Goal: Complete application form

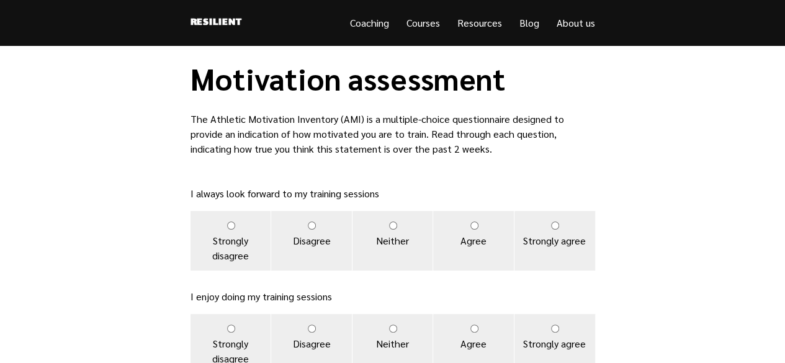
click at [562, 233] on label "Strongly agree" at bounding box center [554, 241] width 81 height 60
click at [559, 229] on input "Strongly agree" at bounding box center [555, 225] width 8 height 8
radio input "true"
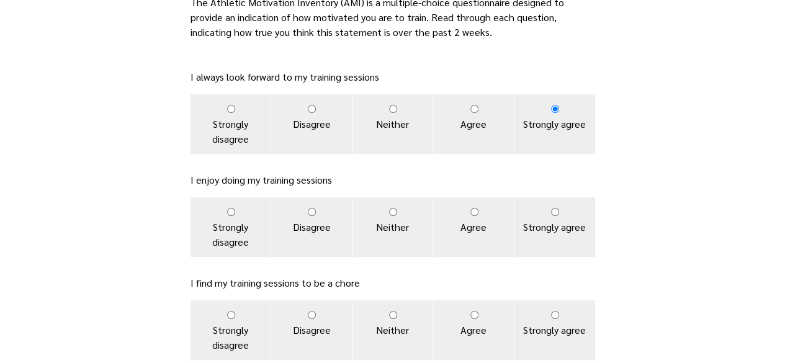
scroll to position [118, 0]
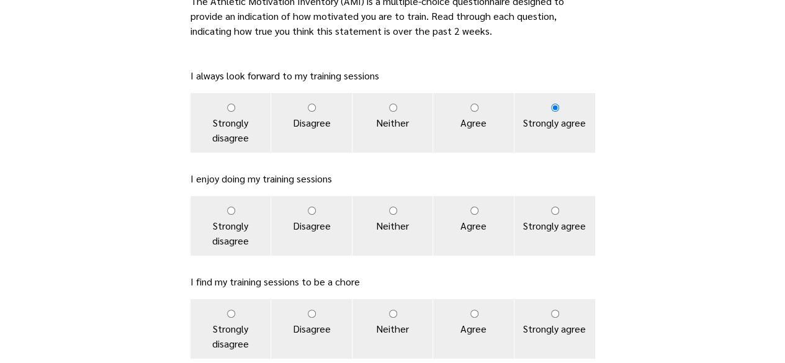
click at [559, 215] on label "Strongly agree" at bounding box center [554, 226] width 81 height 60
click at [559, 215] on input "Strongly agree" at bounding box center [555, 211] width 8 height 8
radio input "true"
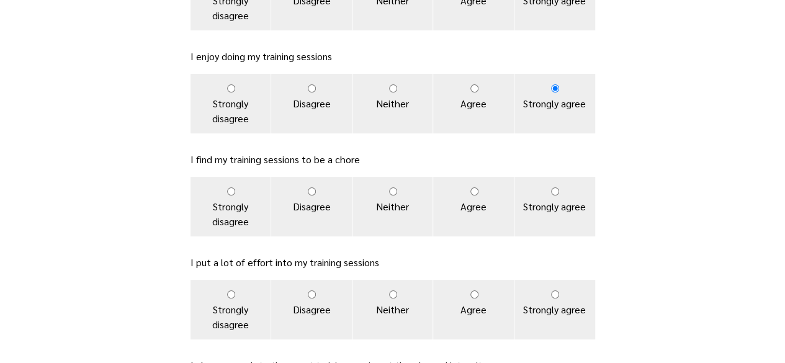
scroll to position [241, 0]
click at [314, 192] on input "Disagree" at bounding box center [312, 191] width 8 height 8
radio input "true"
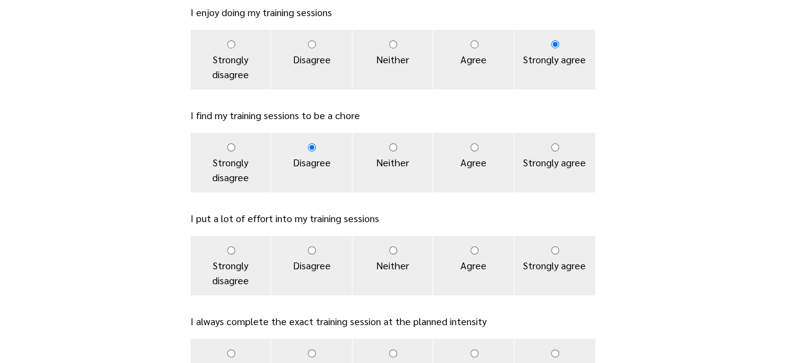
scroll to position [285, 0]
click at [557, 257] on label "Strongly agree" at bounding box center [554, 265] width 81 height 60
click at [557, 254] on input "Strongly agree" at bounding box center [555, 250] width 8 height 8
radio input "true"
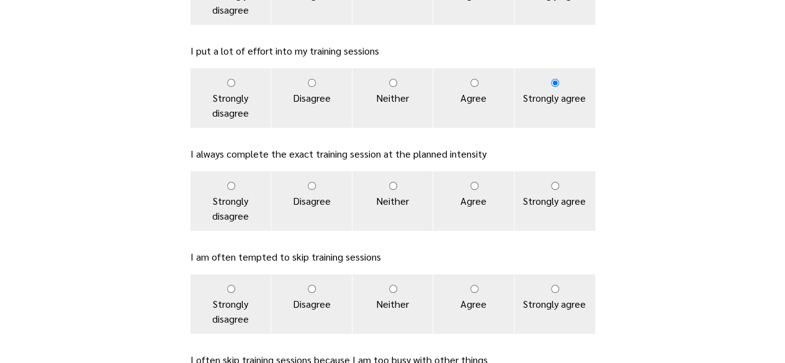
scroll to position [452, 0]
click at [552, 189] on label "Strongly agree" at bounding box center [554, 201] width 81 height 60
click at [552, 189] on input "Strongly agree" at bounding box center [555, 185] width 8 height 8
radio input "true"
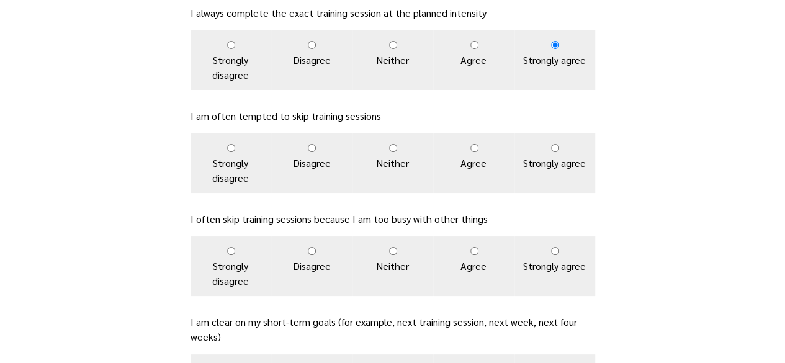
scroll to position [593, 0]
click at [319, 146] on label "Disagree" at bounding box center [311, 163] width 81 height 60
click at [316, 146] on input "Disagree" at bounding box center [312, 147] width 8 height 8
radio input "true"
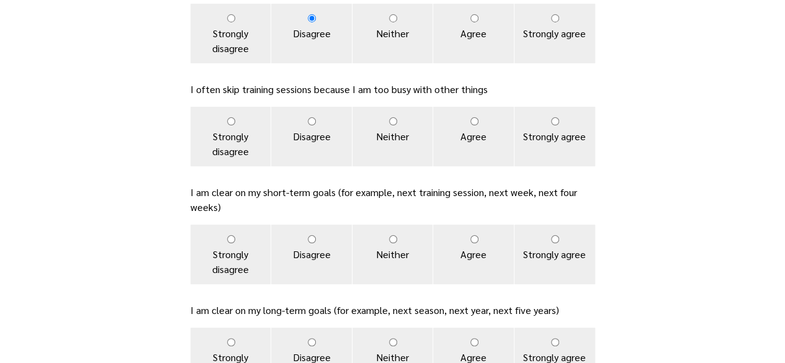
scroll to position [723, 0]
click at [233, 125] on label "Strongly disagree" at bounding box center [230, 136] width 81 height 60
click at [233, 125] on input "Strongly disagree" at bounding box center [231, 121] width 8 height 8
radio input "true"
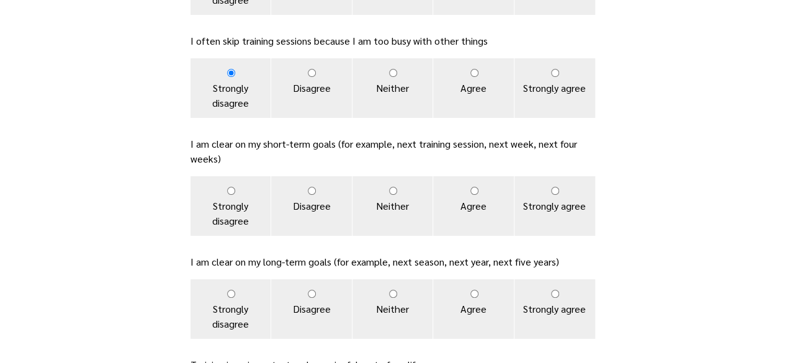
scroll to position [795, 0]
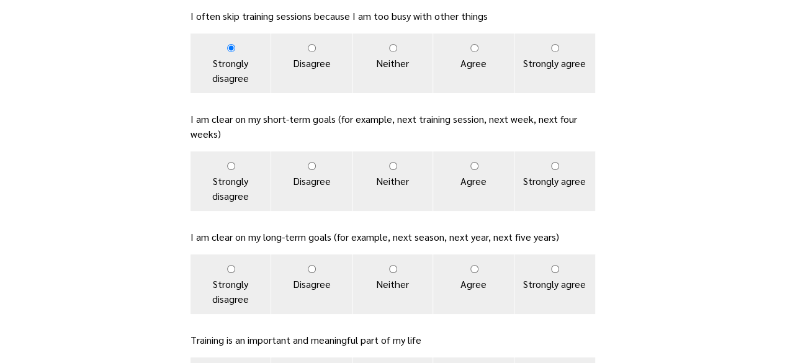
click at [481, 167] on label "Agree" at bounding box center [473, 181] width 81 height 60
click at [478, 167] on input "Agree" at bounding box center [474, 166] width 8 height 8
radio input "true"
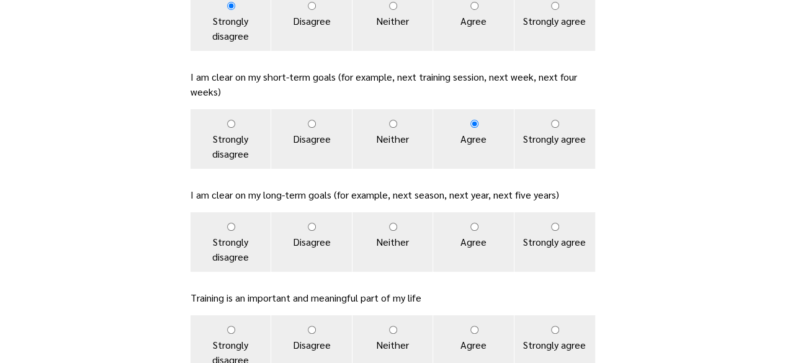
scroll to position [840, 0]
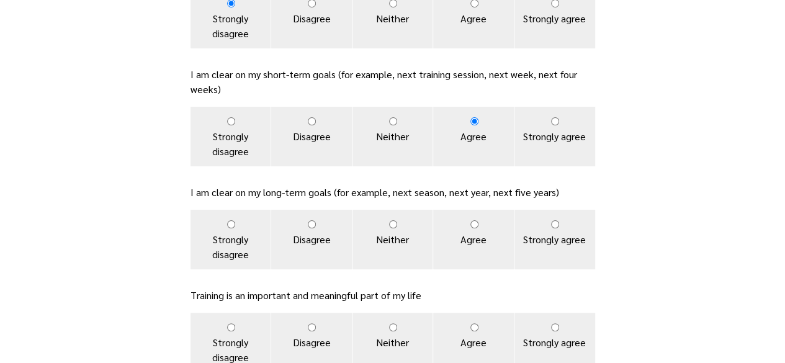
click at [551, 128] on label "Strongly agree" at bounding box center [554, 137] width 81 height 60
click at [551, 125] on input "Strongly agree" at bounding box center [555, 121] width 8 height 8
radio input "true"
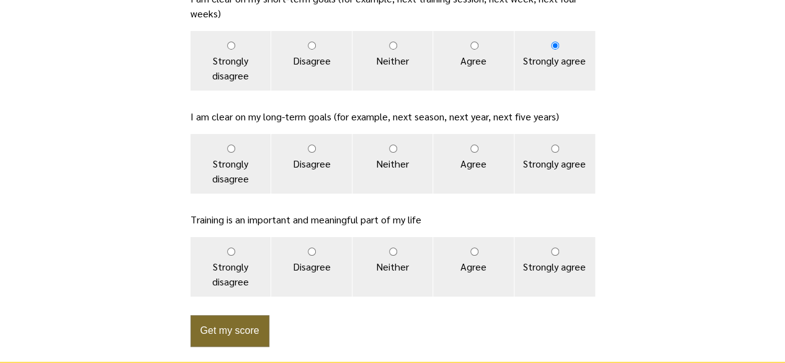
scroll to position [917, 0]
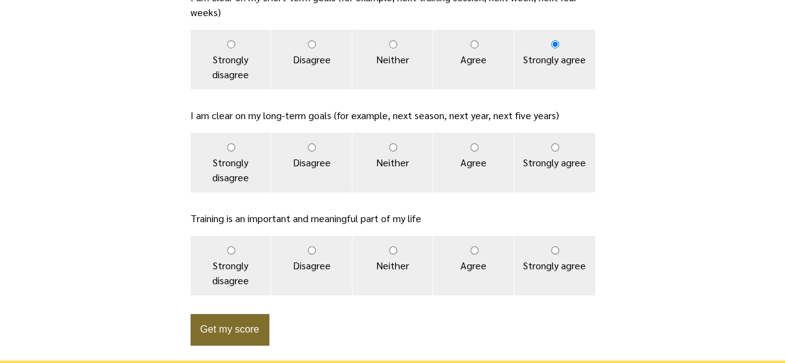
click at [554, 147] on input "Strongly agree" at bounding box center [555, 147] width 8 height 8
radio input "true"
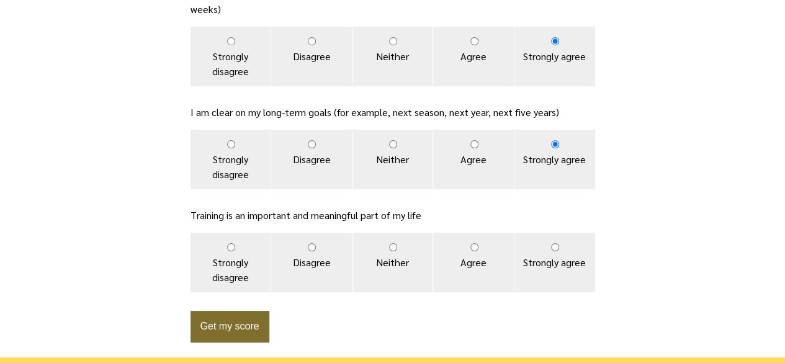
click at [553, 244] on input "Strongly agree" at bounding box center [555, 247] width 8 height 8
radio input "true"
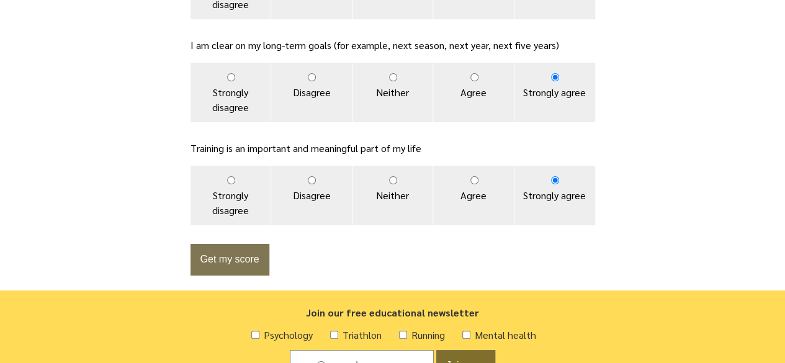
click at [220, 257] on button "Get my score" at bounding box center [229, 260] width 79 height 32
